Goal: Complete application form: Complete application form

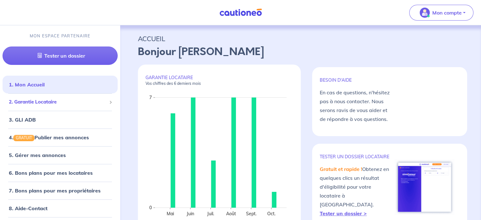
click at [44, 110] on li "2. Garantie Locataire Tester un dossier Suivre tous mes dossiers Inviter un loc…" at bounding box center [60, 101] width 115 height 17
click at [44, 106] on div "2. Garantie Locataire" at bounding box center [60, 102] width 115 height 12
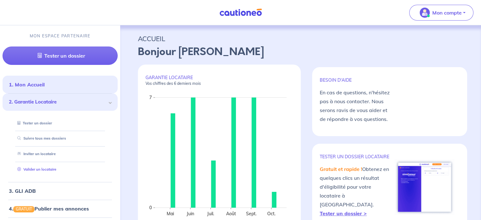
click at [54, 171] on link "Valider un locataire" at bounding box center [35, 169] width 41 height 4
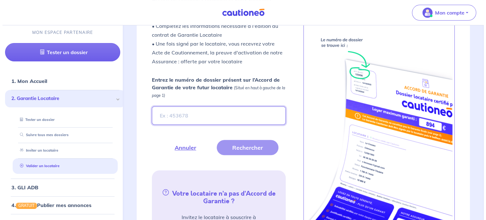
scroll to position [226, 0]
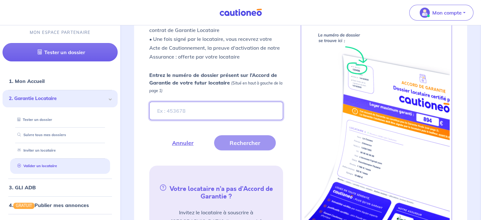
paste input "c386ed05-3d43-419a-8d87-542e01c39b29"
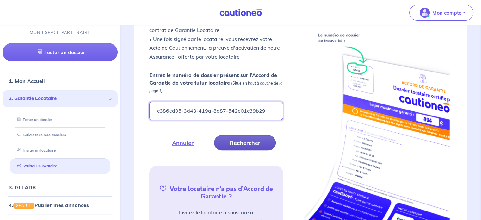
type input "c386ed05-3d43-419a-8d87-542e01c39b29"
click at [230, 144] on button "Rechercher" at bounding box center [245, 142] width 62 height 15
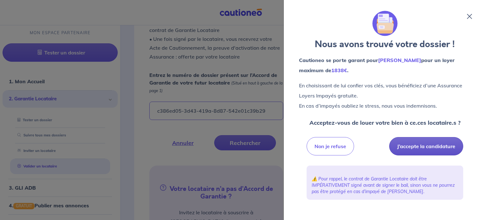
click at [419, 139] on button "J’accepte la candidature" at bounding box center [426, 146] width 74 height 18
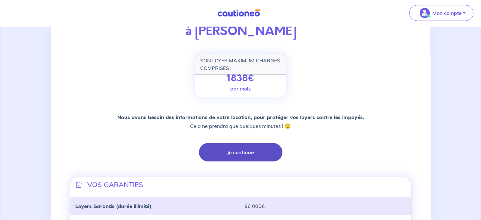
scroll to position [68, 0]
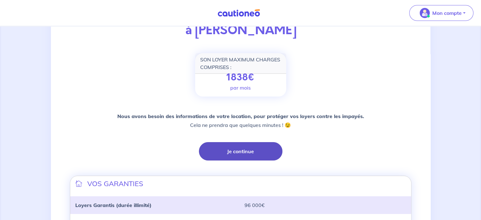
click at [231, 141] on div "Nous avons besoin des informations de votre location, pour protéger vos loyers …" at bounding box center [241, 136] width 342 height 49
click at [231, 148] on button "Je continue" at bounding box center [241, 151] width 84 height 18
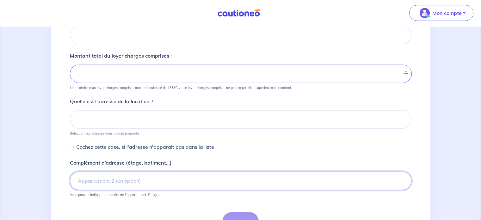
click at [117, 172] on div "Complément d’adresse (étage, batiment...) Vous pouvez indiquer le numéro de l’a…" at bounding box center [241, 178] width 342 height 38
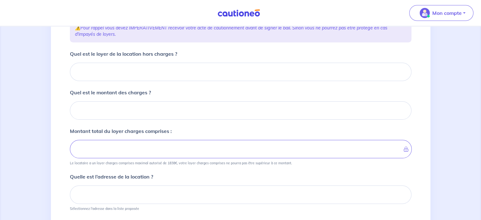
scroll to position [90, 0]
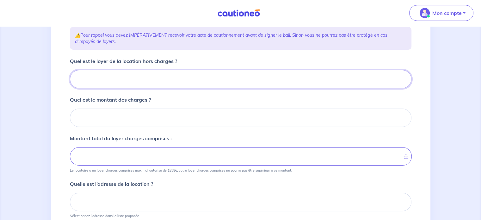
drag, startPoint x: 112, startPoint y: 155, endPoint x: 88, endPoint y: 86, distance: 72.4
click at [88, 87] on input "Quel est le loyer de la location hors charges ?" at bounding box center [241, 79] width 342 height 18
type input "10"
type input "100"
type input "11"
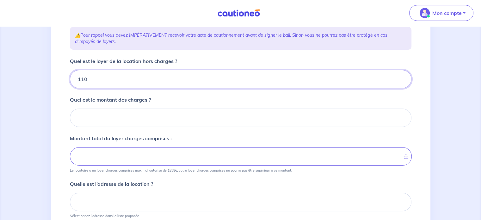
type input "1100"
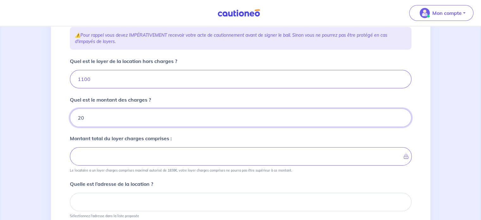
type input "200"
type input "1300"
type input "200"
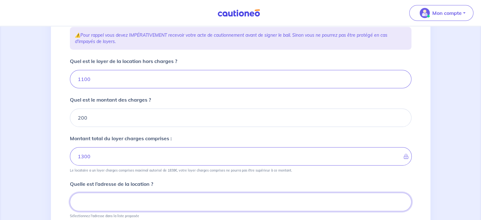
paste input "[STREET_ADDRESS]"
click at [202, 206] on input "[STREET_ADDRESS]" at bounding box center [241, 202] width 342 height 18
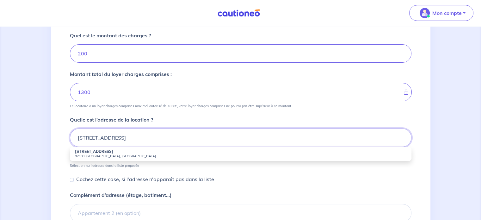
scroll to position [155, 0]
click at [153, 152] on li "[STREET_ADDRESS]" at bounding box center [241, 153] width 342 height 14
type input "[STREET_ADDRESS]"
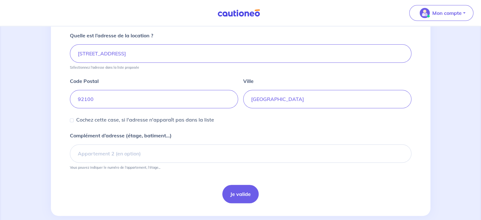
scroll to position [249, 0]
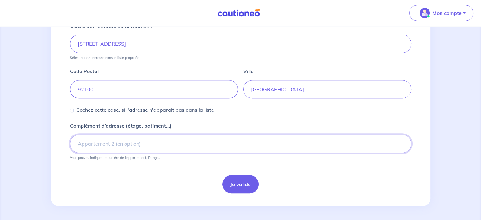
paste input "u chaude sont collectif"
click at [169, 146] on input "Complément d’adresse (étage, batiment...)" at bounding box center [241, 143] width 342 height 18
type input "u chaude sont collectif"
drag, startPoint x: 165, startPoint y: 144, endPoint x: 40, endPoint y: 135, distance: 125.6
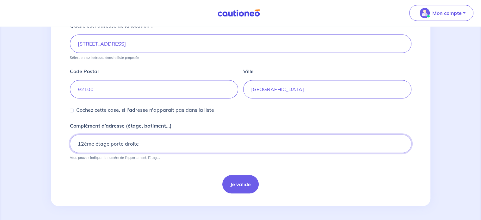
type input "12éme étage porte droite"
click at [242, 180] on button "Je valide" at bounding box center [240, 184] width 36 height 18
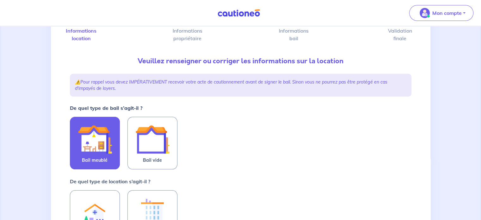
click at [105, 151] on img at bounding box center [95, 139] width 34 height 34
click at [0, 0] on input "Bail meublé" at bounding box center [0, 0] width 0 height 0
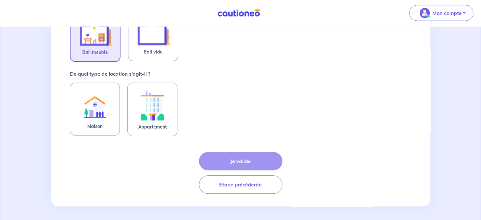
scroll to position [148, 0]
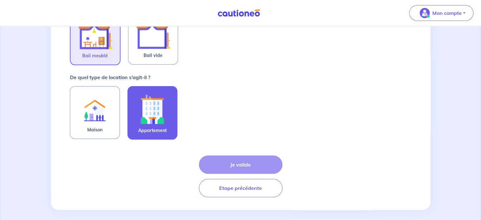
click at [150, 104] on img at bounding box center [152, 108] width 34 height 35
click at [0, 0] on input "Appartement" at bounding box center [0, 0] width 0 height 0
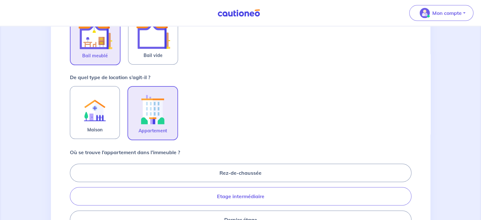
click at [245, 192] on label "Etage intermédiaire" at bounding box center [241, 196] width 342 height 18
click at [74, 194] on input "Etage intermédiaire" at bounding box center [72, 196] width 4 height 4
radio input "true"
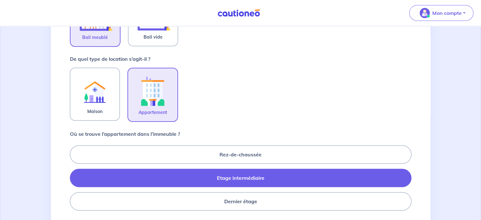
scroll to position [258, 0]
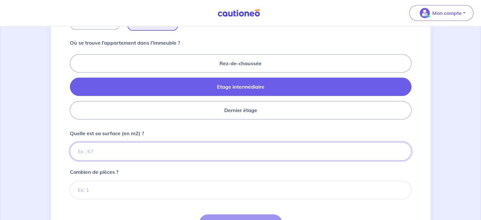
click at [163, 152] on input "Quelle est sa surface (en m2) ?" at bounding box center [241, 151] width 342 height 18
type input "2"
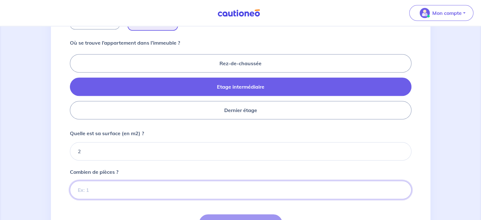
click at [170, 188] on input "Combien de pièces ?" at bounding box center [241, 190] width 342 height 18
type input "31"
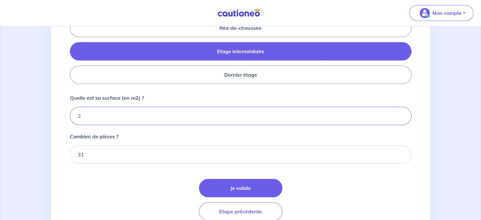
scroll to position [295, 0]
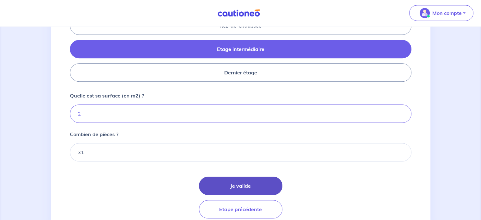
click at [220, 183] on button "Je valide" at bounding box center [241, 186] width 84 height 18
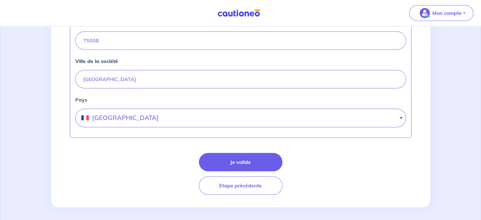
scroll to position [315, 0]
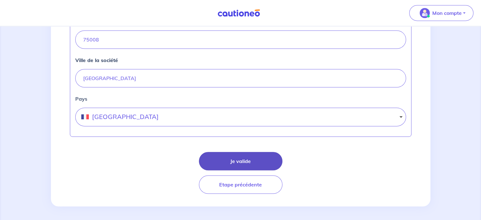
click at [241, 160] on button "Je valide" at bounding box center [241, 161] width 84 height 18
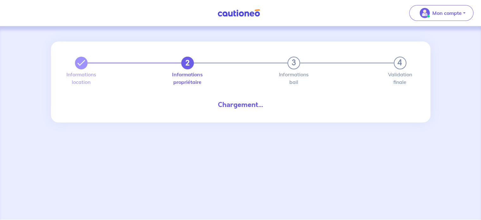
select select "FR"
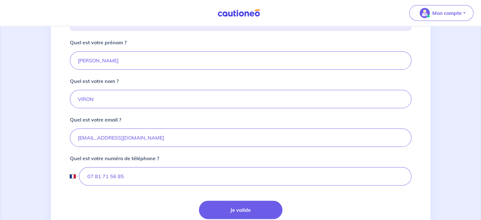
scroll to position [178, 0]
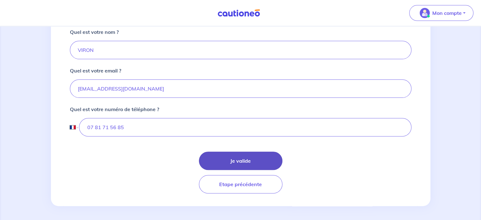
click at [234, 159] on button "Je valide" at bounding box center [241, 161] width 84 height 18
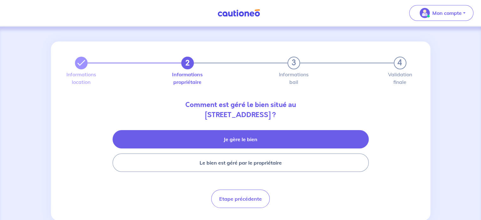
click at [261, 137] on button "Je gère le bien" at bounding box center [241, 139] width 256 height 18
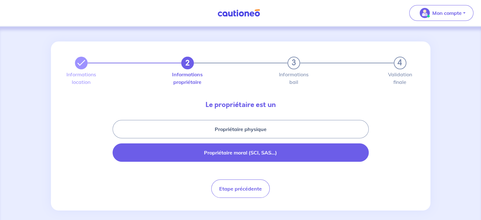
click at [196, 155] on button "Propriétaire moral (SCI, SAS...)" at bounding box center [241, 152] width 256 height 18
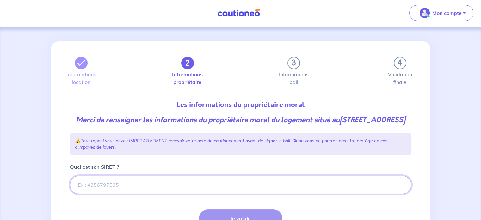
click at [170, 192] on input "Quel est son SIRET ?" at bounding box center [241, 185] width 342 height 18
paste input "814812251"
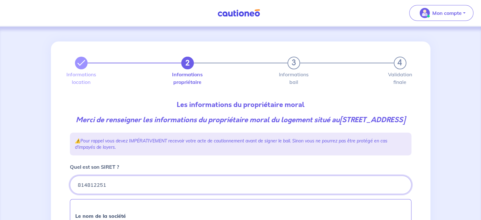
type input "814812251"
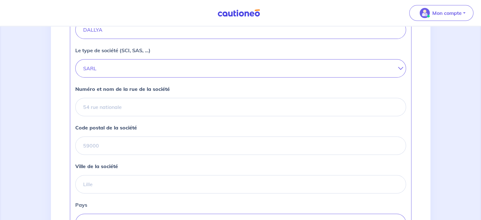
scroll to position [209, 0]
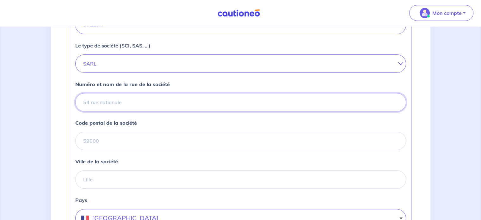
click at [177, 103] on input "Numéro et nom de la rue de la société" at bounding box center [240, 102] width 331 height 18
paste input "[STREET_ADDRESS]"
drag, startPoint x: 214, startPoint y: 115, endPoint x: 143, endPoint y: 117, distance: 71.2
click at [143, 111] on input "[STREET_ADDRESS]" at bounding box center [240, 102] width 331 height 18
type input "[STREET_ADDRESS]"
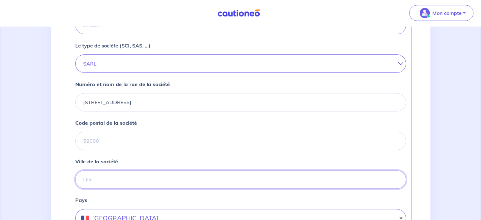
click at [100, 189] on input "Ville de la société" at bounding box center [240, 179] width 331 height 18
type input "V"
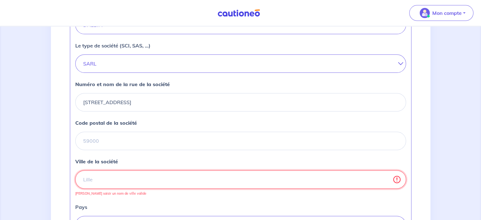
paste input "[GEOGRAPHIC_DATA]"
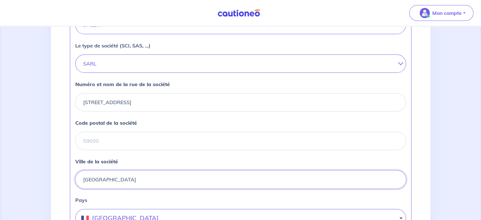
type input "[GEOGRAPHIC_DATA]"
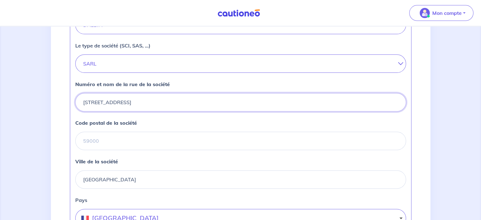
drag, startPoint x: 158, startPoint y: 114, endPoint x: 126, endPoint y: 112, distance: 32.3
click at [126, 111] on input "[STREET_ADDRESS]" at bounding box center [240, 102] width 331 height 18
type input "[STREET_ADDRESS],"
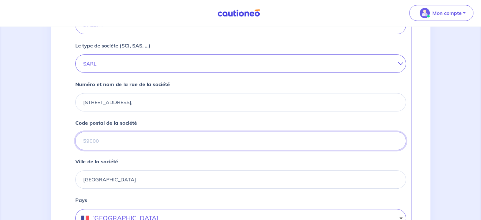
click at [125, 150] on input "Code postal de la société" at bounding box center [240, 141] width 331 height 18
paste input "92100"
type input "92100"
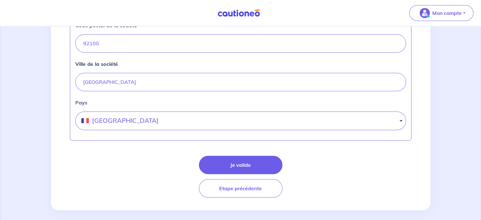
scroll to position [320, 0]
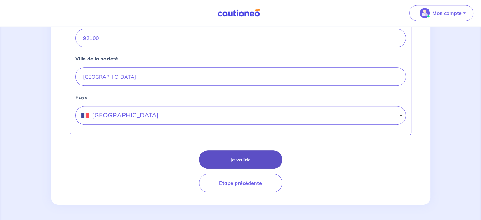
click at [208, 162] on button "Je valide" at bounding box center [241, 159] width 84 height 18
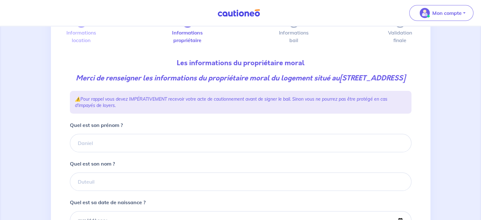
scroll to position [54, 0]
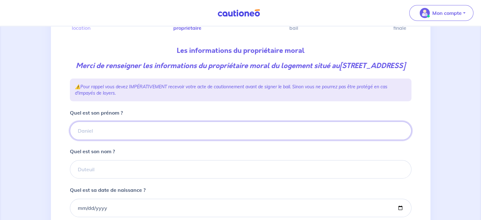
click at [164, 140] on input "Quel est son prénom ?" at bounding box center [241, 130] width 342 height 18
paste input "[PERSON_NAME]"
drag, startPoint x: 112, startPoint y: 140, endPoint x: 77, endPoint y: 138, distance: 35.2
click at [77, 138] on input "[PERSON_NAME]" at bounding box center [241, 130] width 342 height 18
type input "Abdenour"
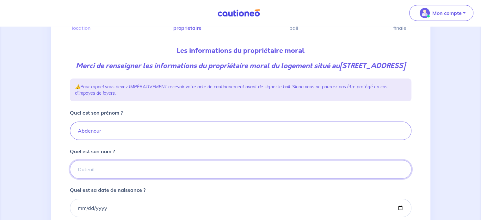
click at [96, 176] on input "Quel est son nom ?" at bounding box center [241, 169] width 342 height 18
click at [92, 178] on input "Quel est son nom ?" at bounding box center [241, 169] width 342 height 18
paste input "Kenouche"
click at [87, 178] on input "Kenouche" at bounding box center [241, 169] width 342 height 18
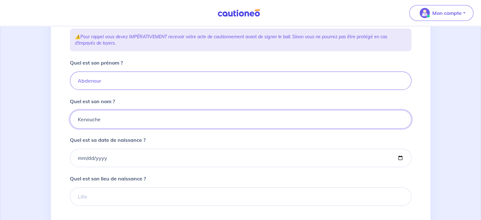
scroll to position [108, 0]
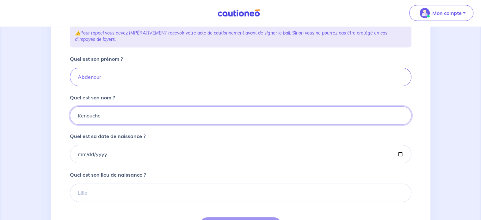
type input "Kenouche"
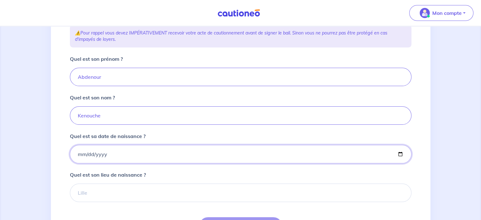
click at [81, 162] on input "Quel est sa date de naissance ?" at bounding box center [241, 154] width 342 height 18
type input "[DATE]"
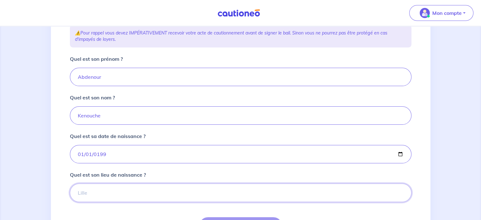
click at [89, 202] on input "Quel est son lieu de naissance ?" at bounding box center [241, 192] width 342 height 18
type input "NC"
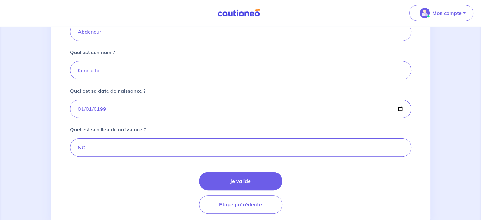
scroll to position [162, 0]
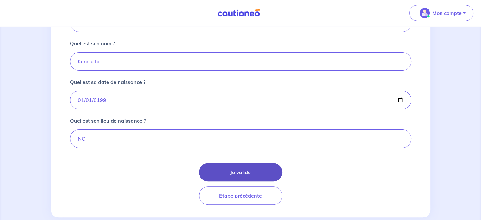
click at [231, 181] on button "Je valide" at bounding box center [241, 172] width 84 height 18
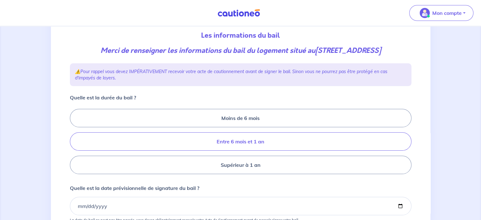
scroll to position [76, 0]
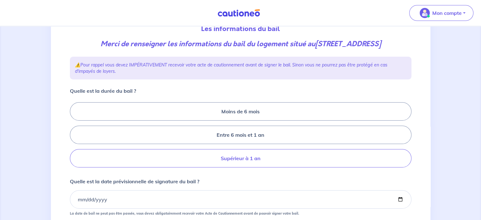
click at [227, 167] on label "Supérieur à 1 an" at bounding box center [241, 158] width 342 height 18
click at [74, 137] on input "Supérieur à 1 an" at bounding box center [72, 135] width 4 height 4
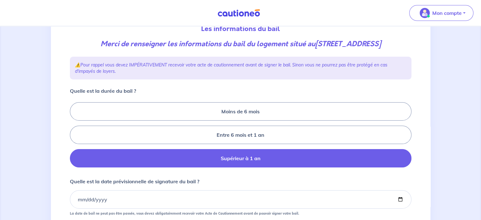
radio input "true"
click at [78, 206] on input "Quelle est la date prévisionnelle de signature du bail ?" at bounding box center [241, 199] width 342 height 18
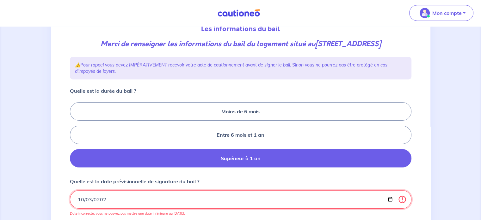
type input "[DATE]"
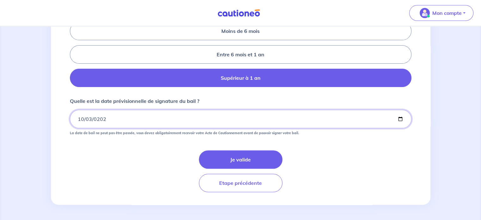
scroll to position [165, 0]
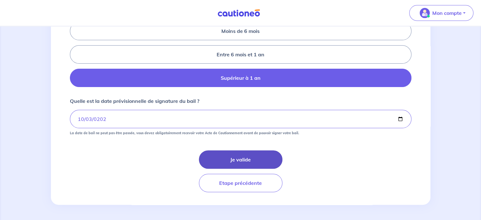
click at [215, 156] on button "Je valide" at bounding box center [241, 159] width 84 height 18
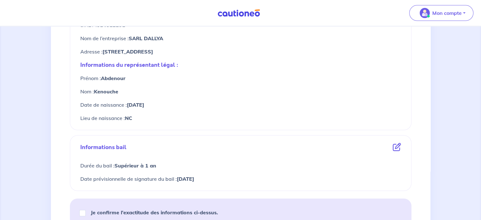
scroll to position [272, 0]
click at [146, 211] on strong "Je confirme l’exactitude des informations ci-dessus." at bounding box center [154, 212] width 127 height 6
click at [86, 211] on input "Je confirme l’exactitude des informations ci-dessus." at bounding box center [82, 213] width 6 height 6
checkbox input "true"
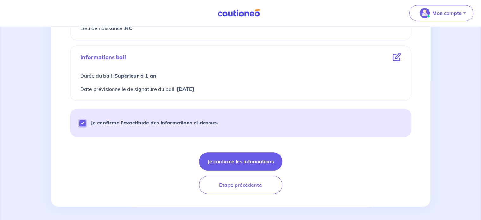
scroll to position [363, 0]
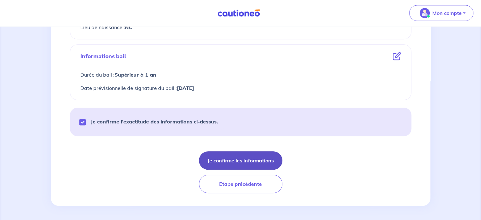
click at [245, 155] on button "Je confirme les informations" at bounding box center [241, 160] width 84 height 18
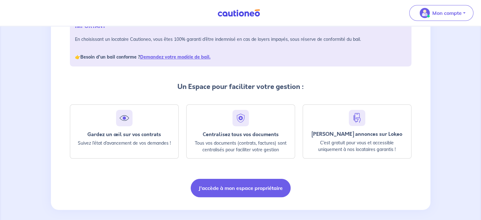
scroll to position [107, 0]
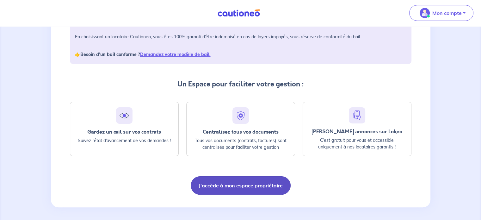
click at [237, 186] on button "J'accède à mon espace propriétaire" at bounding box center [241, 185] width 100 height 18
